Goal: Transaction & Acquisition: Purchase product/service

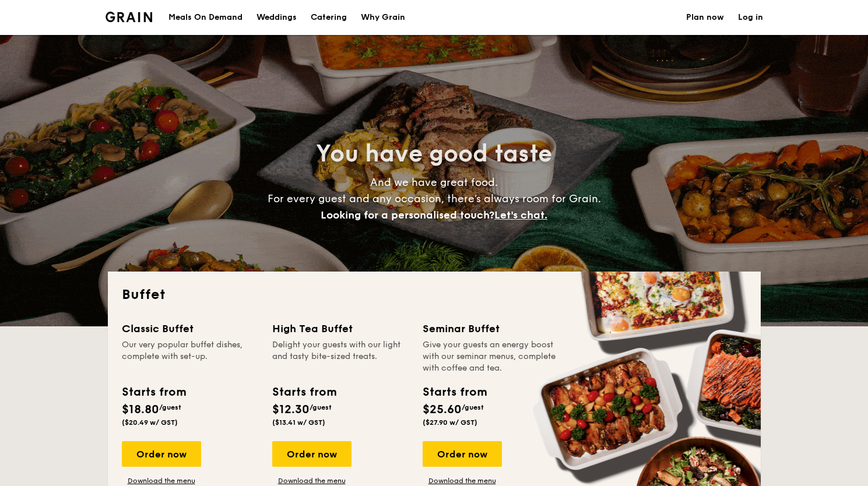
select select
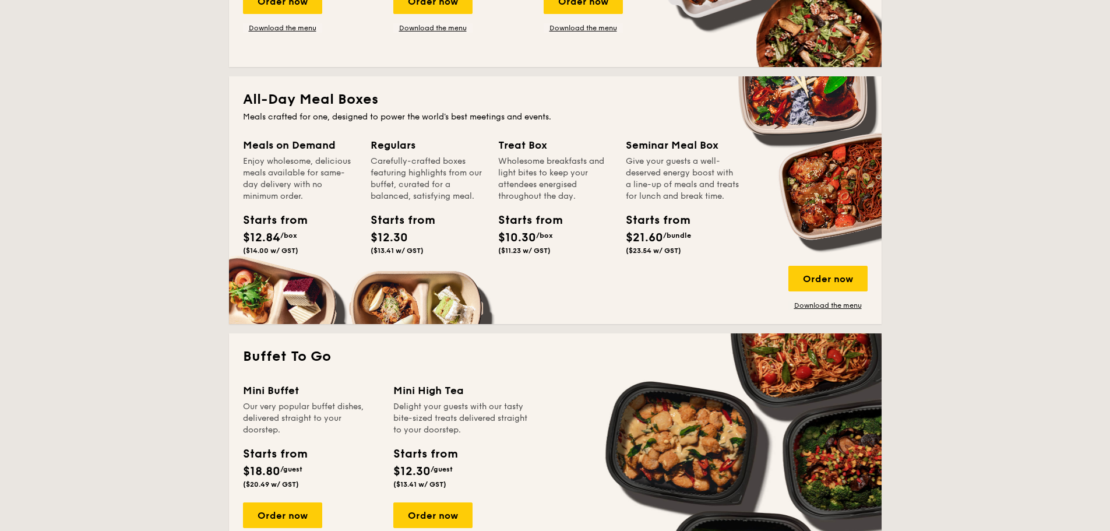
scroll to position [460, 0]
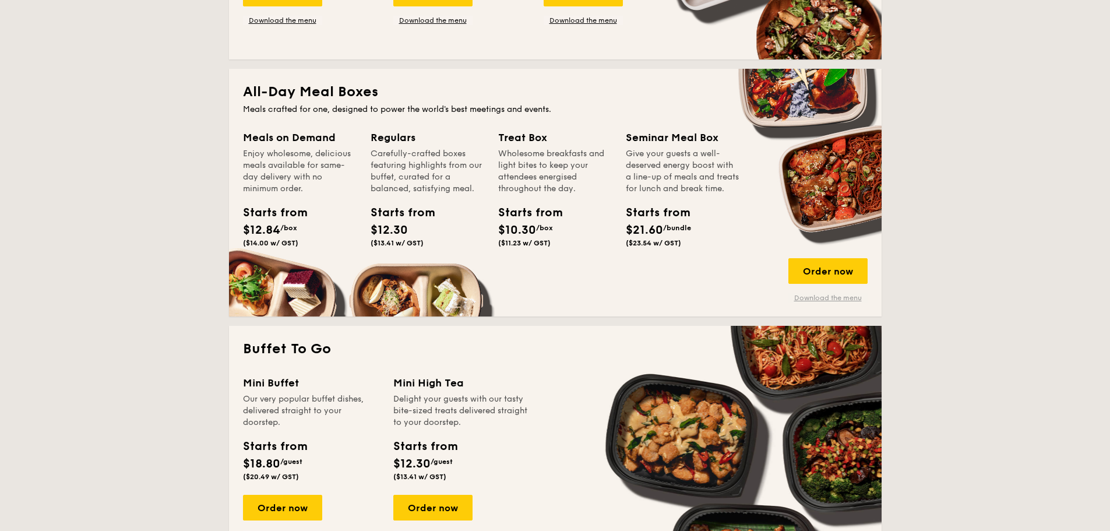
click at [810, 298] on link "Download the menu" at bounding box center [827, 297] width 79 height 9
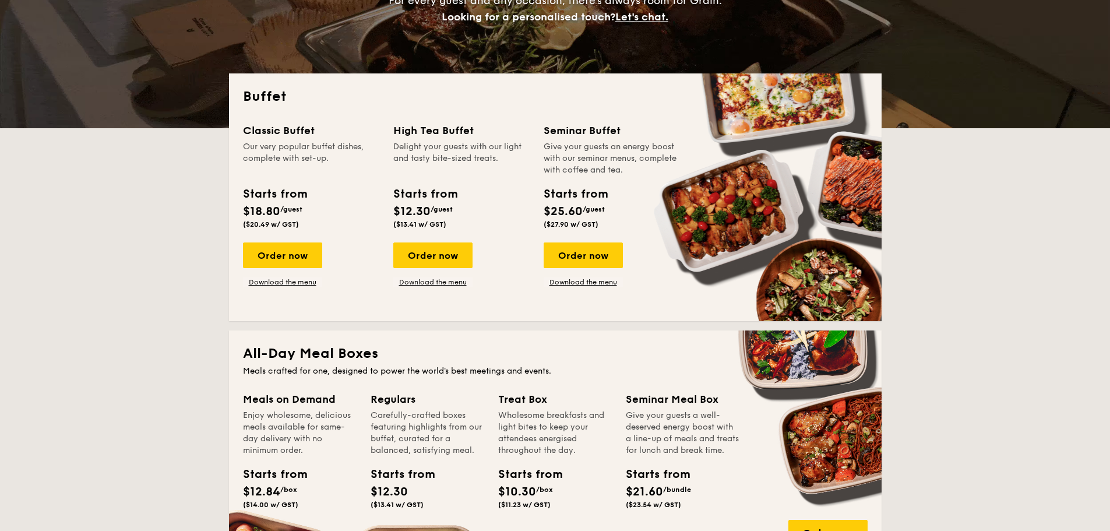
scroll to position [191, 0]
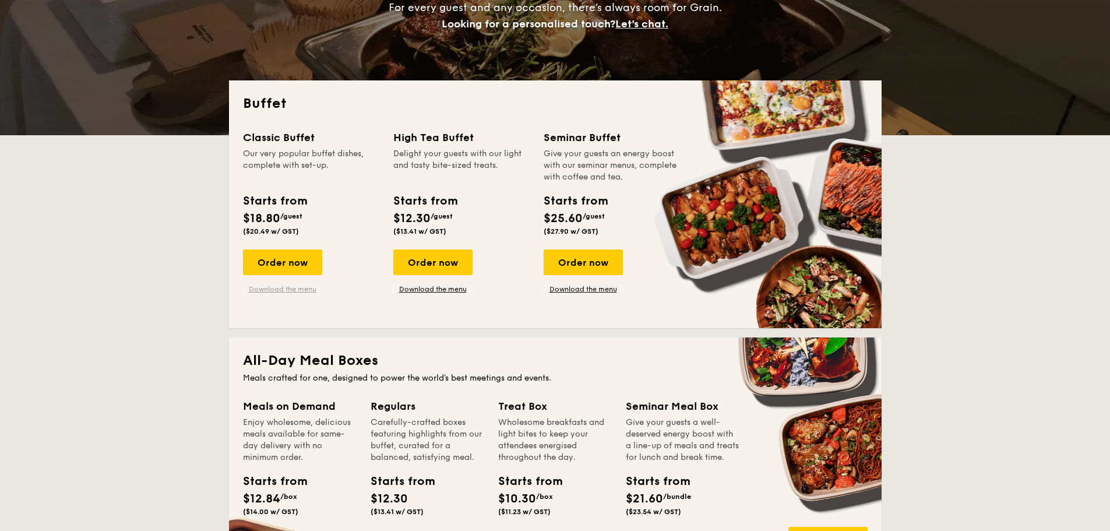
click at [278, 292] on link "Download the menu" at bounding box center [282, 288] width 79 height 9
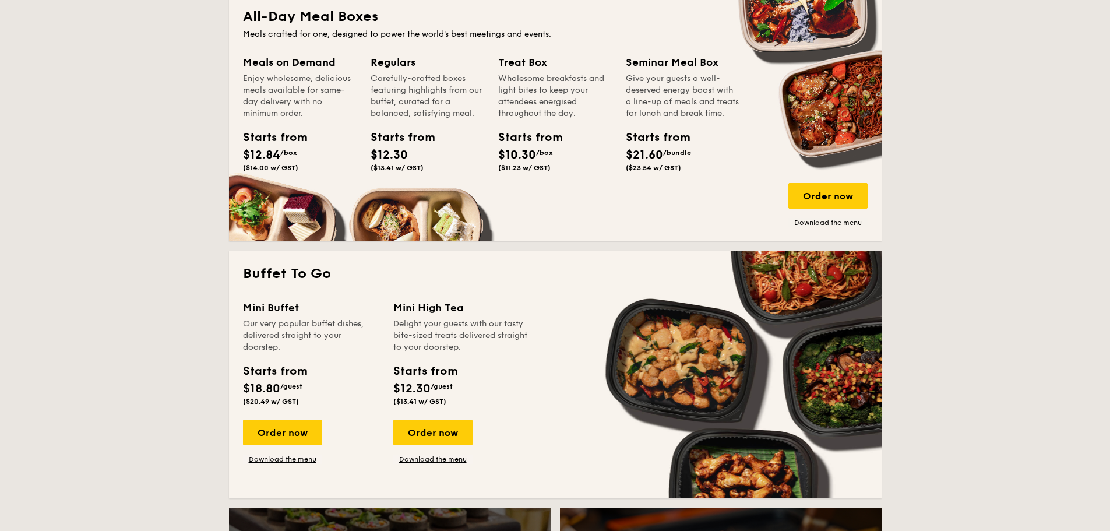
scroll to position [535, 0]
click at [285, 434] on div "Order now" at bounding box center [282, 432] width 79 height 26
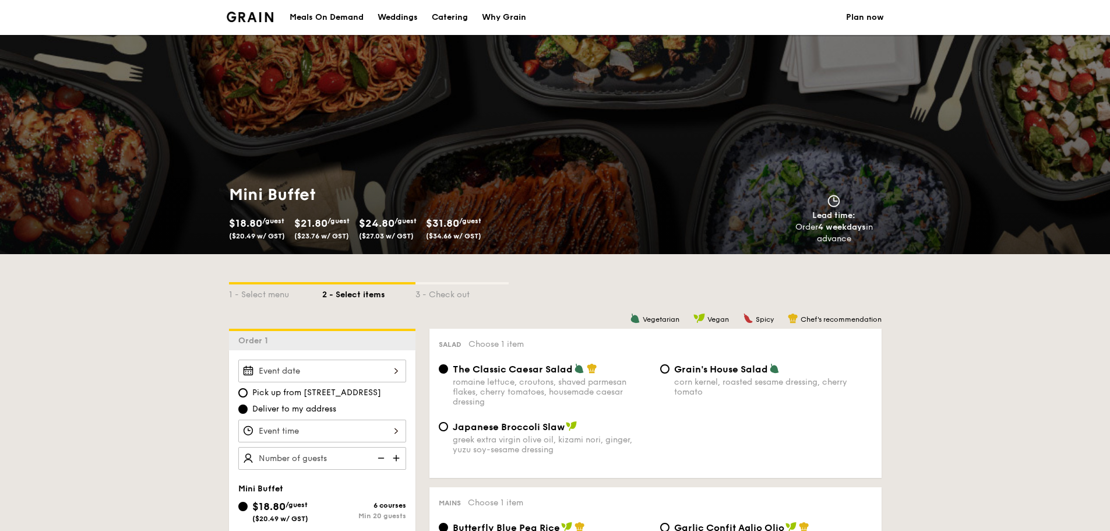
select select
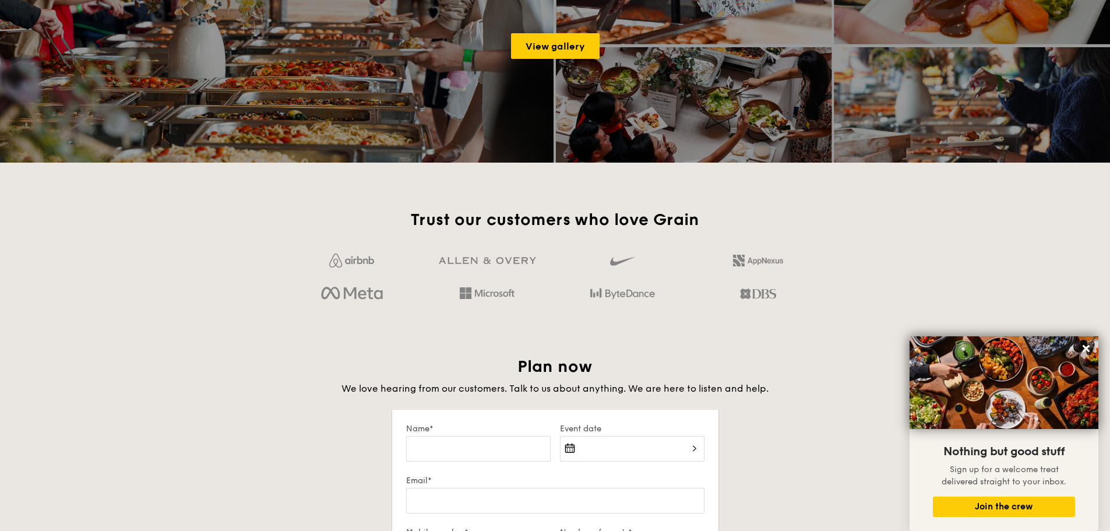
scroll to position [1650, 0]
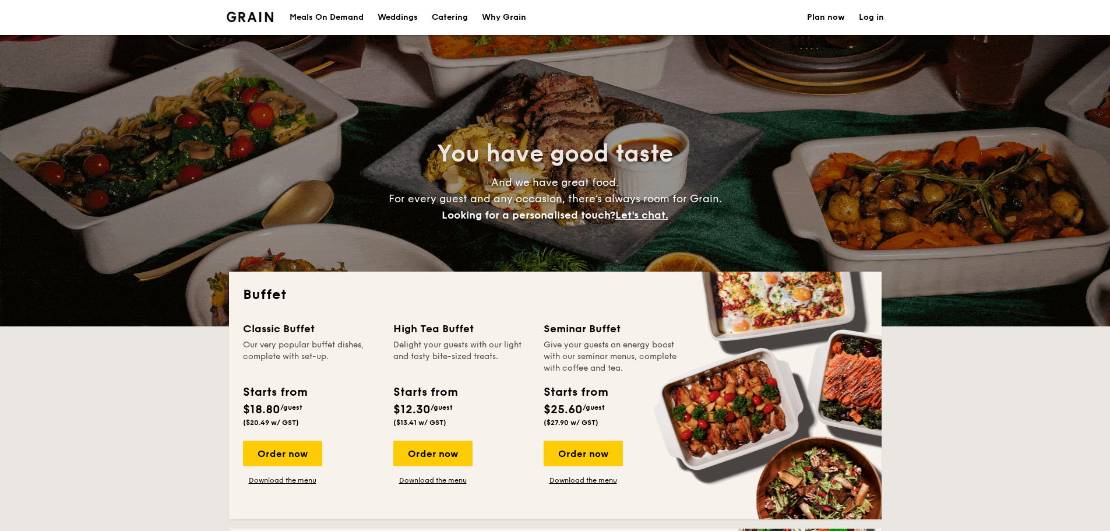
select select
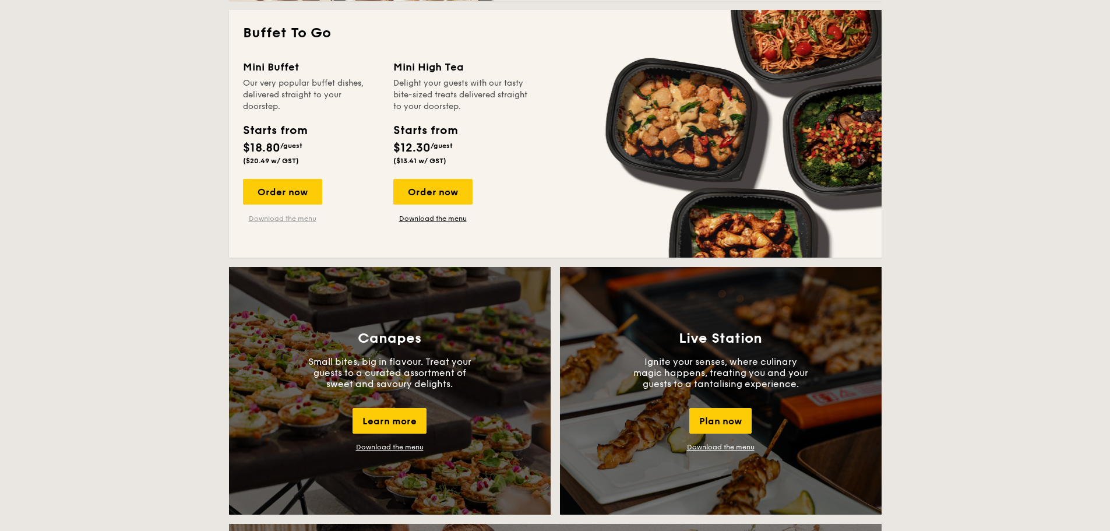
scroll to position [771, 0]
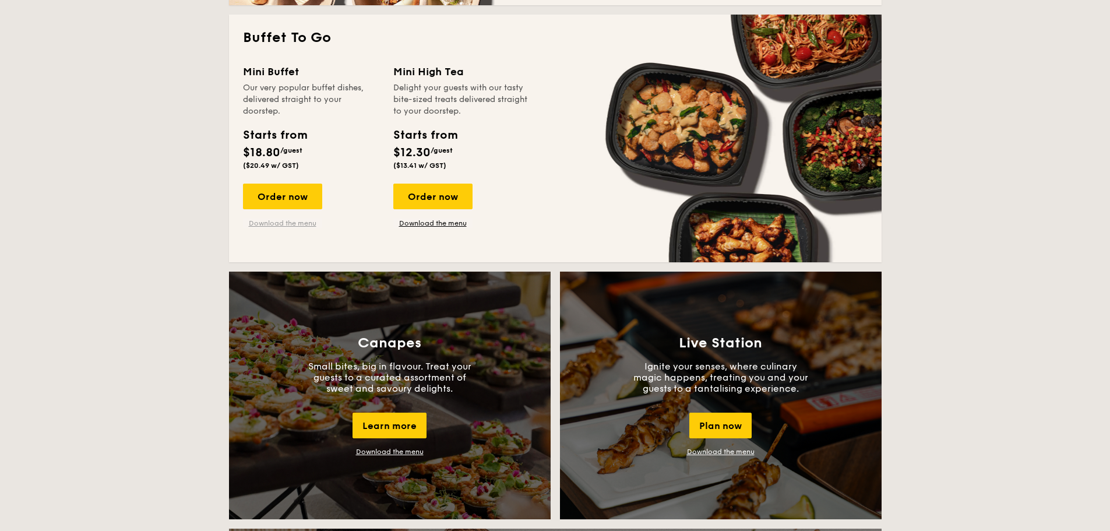
click at [253, 223] on link "Download the menu" at bounding box center [282, 222] width 79 height 9
click at [426, 226] on link "Download the menu" at bounding box center [432, 222] width 79 height 9
